Goal: Task Accomplishment & Management: Complete application form

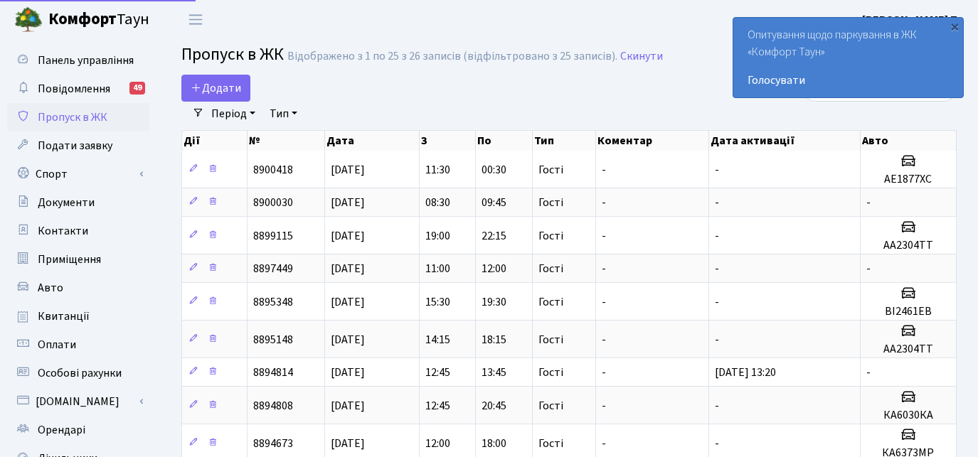
select select "25"
click at [237, 83] on span "Додати" at bounding box center [216, 88] width 51 height 16
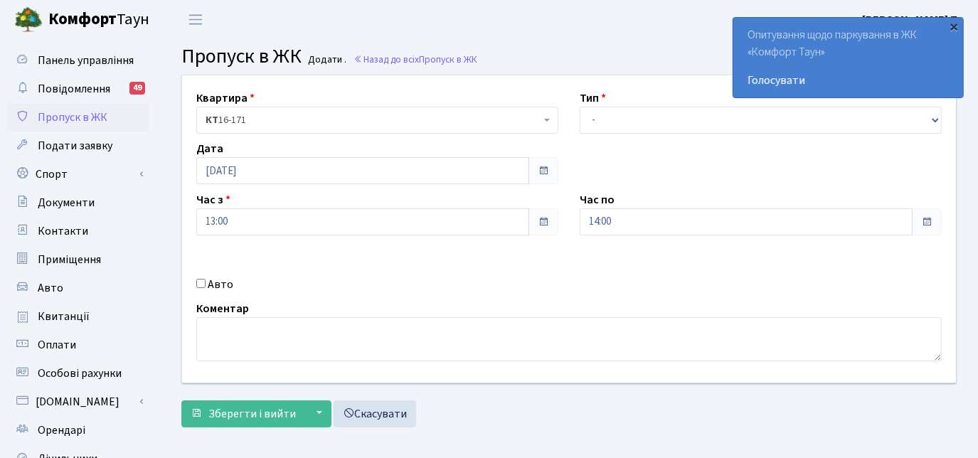
click at [958, 26] on div "×" at bounding box center [955, 26] width 14 height 14
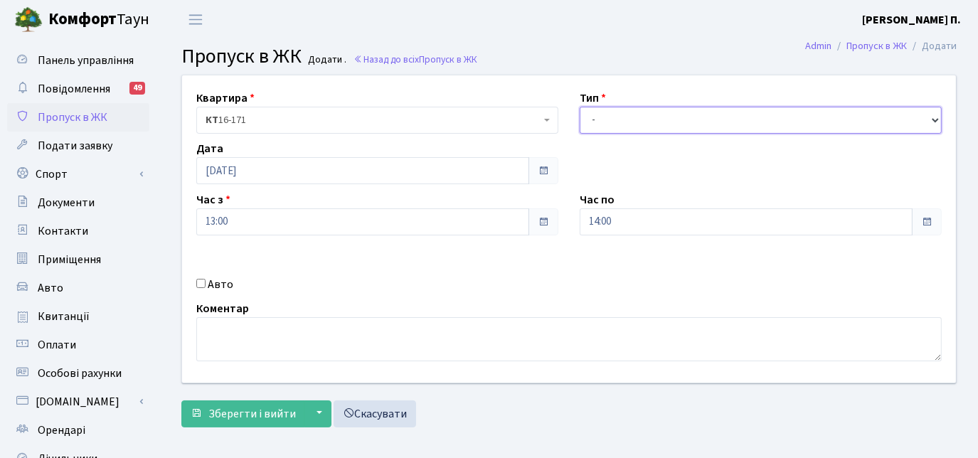
click at [642, 124] on select "- Доставка Таксі Гості Сервіс" at bounding box center [761, 120] width 362 height 27
select select "3"
click at [580, 107] on select "- Доставка Таксі Гості Сервіс" at bounding box center [761, 120] width 362 height 27
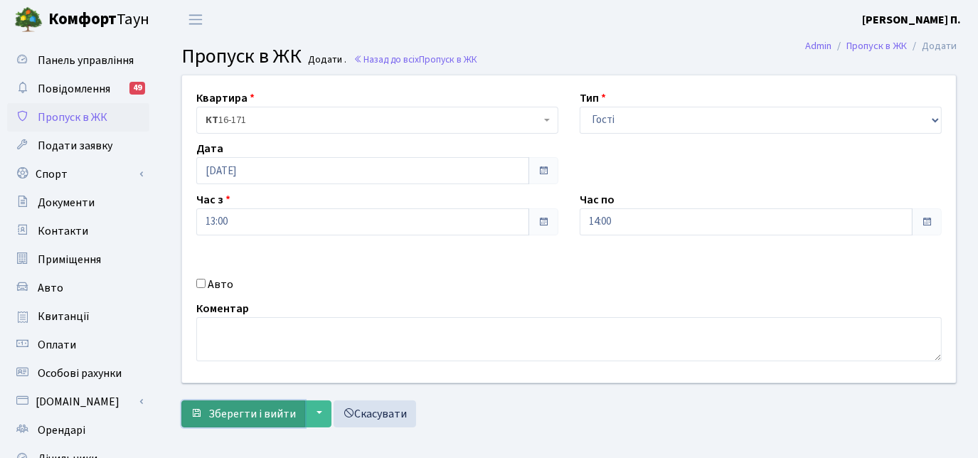
click at [235, 407] on span "Зберегти і вийти" at bounding box center [252, 414] width 88 height 16
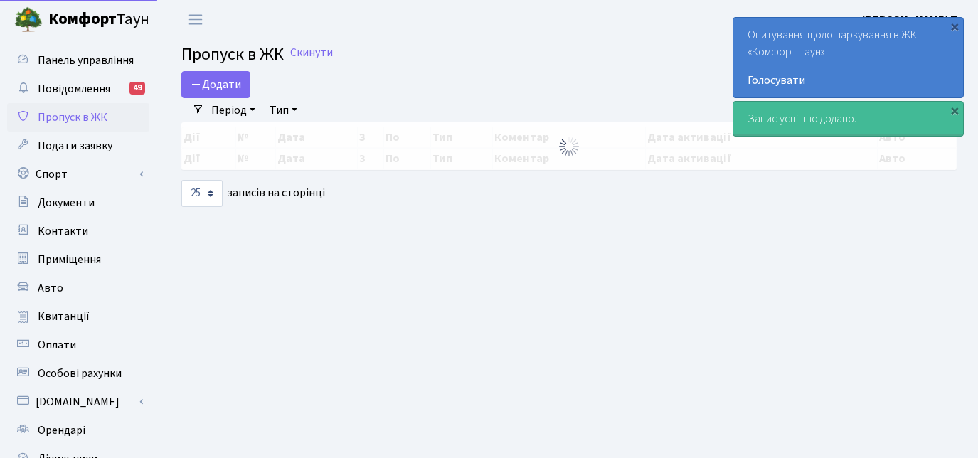
select select "25"
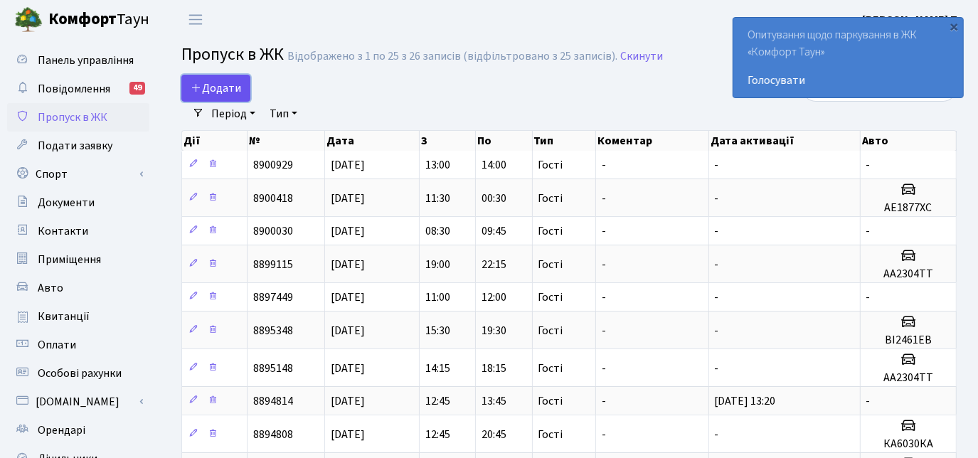
click at [237, 86] on span "Додати" at bounding box center [216, 88] width 51 height 16
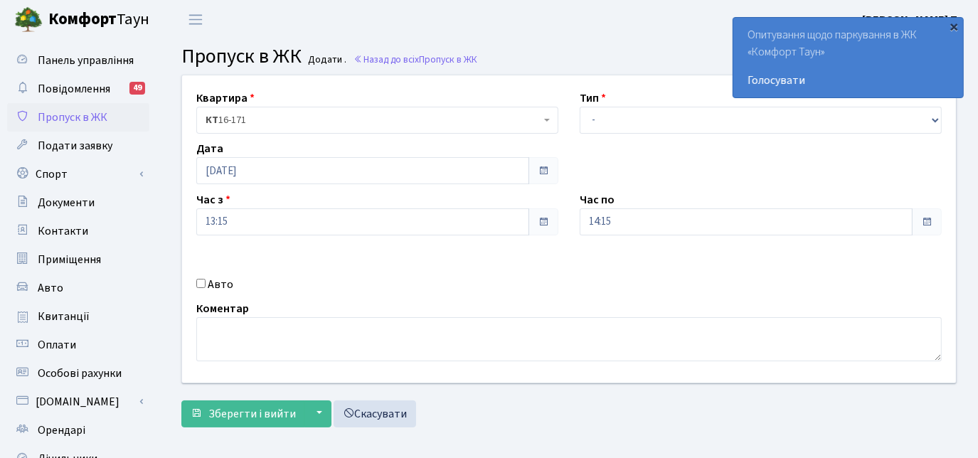
click at [952, 26] on div "×" at bounding box center [955, 26] width 14 height 14
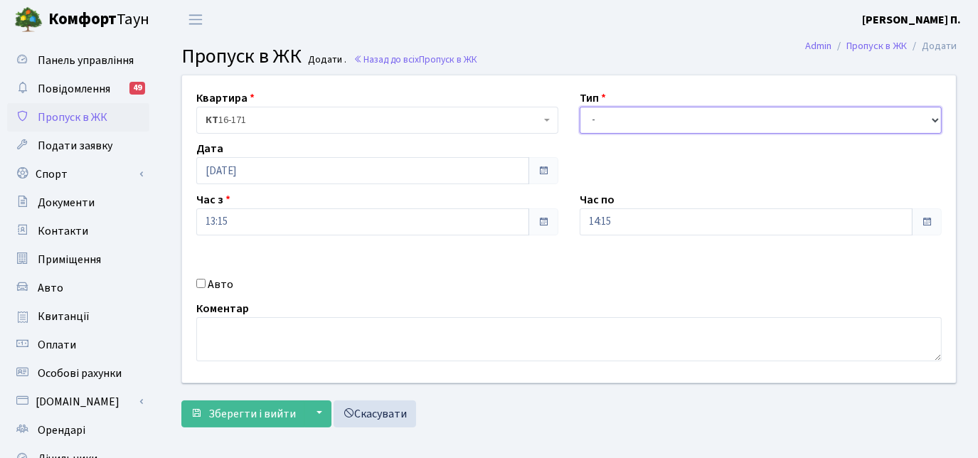
click at [675, 114] on select "- Доставка Таксі Гості Сервіс" at bounding box center [761, 120] width 362 height 27
select select "3"
click at [580, 107] on select "- Доставка Таксі Гості Сервіс" at bounding box center [761, 120] width 362 height 27
drag, startPoint x: 198, startPoint y: 280, endPoint x: 203, endPoint y: 287, distance: 9.1
click at [201, 281] on input "Авто" at bounding box center [200, 283] width 9 height 9
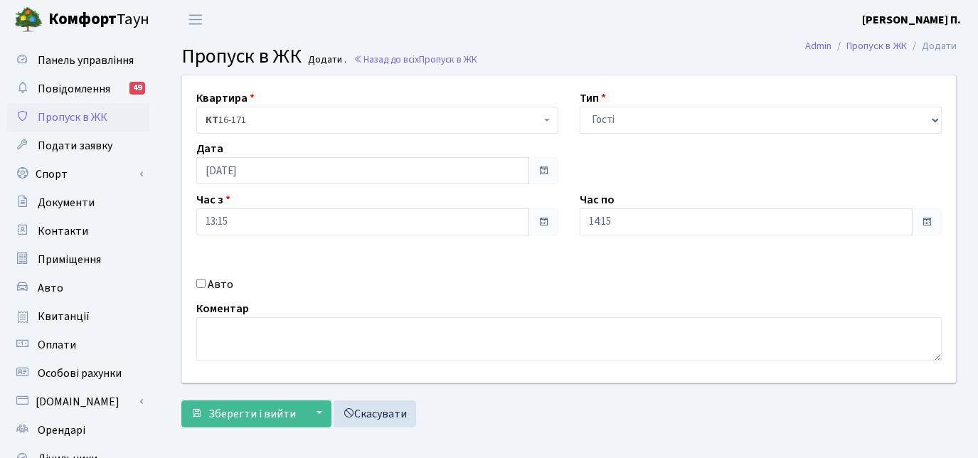
checkbox input "true"
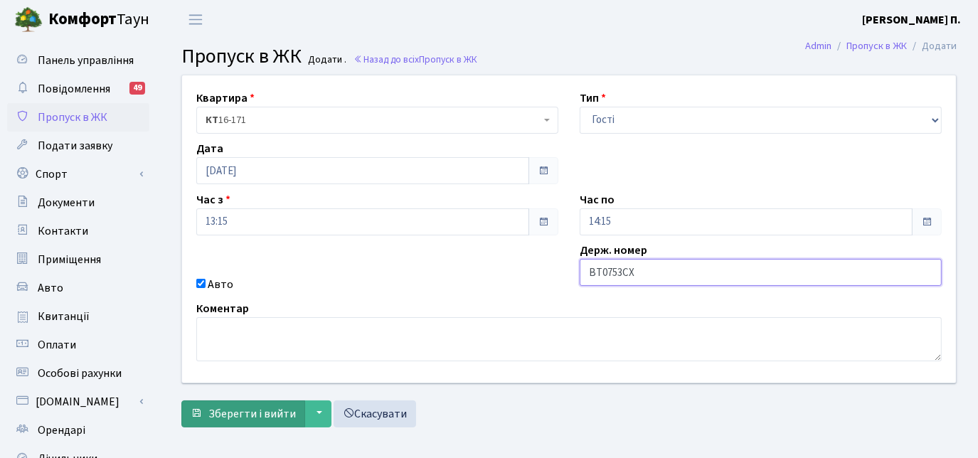
type input "ВТ0753СХ"
click at [262, 411] on span "Зберегти і вийти" at bounding box center [252, 414] width 88 height 16
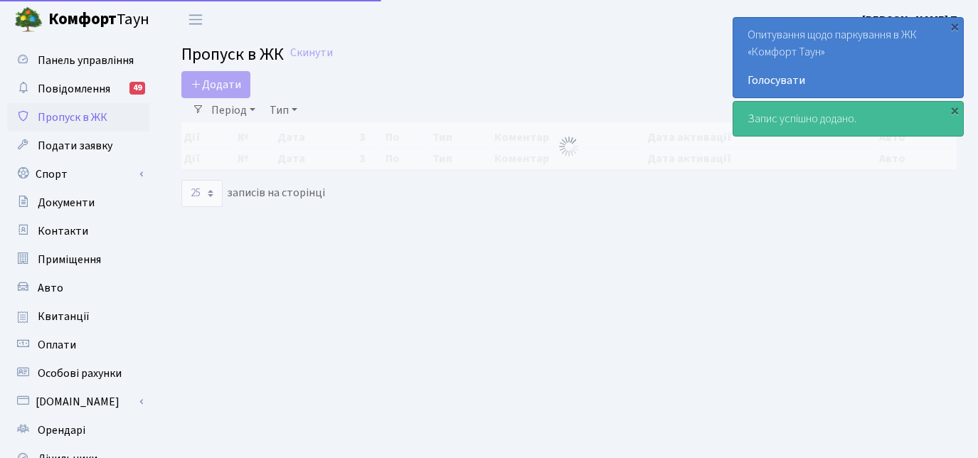
select select "25"
